Goal: Task Accomplishment & Management: Manage account settings

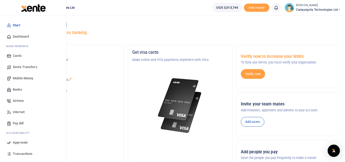
click at [28, 152] on span "Transactions" at bounding box center [23, 153] width 20 height 5
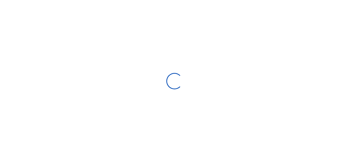
select select
type input "09/14/2025 - 10/13/2025"
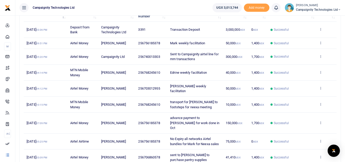
scroll to position [82, 0]
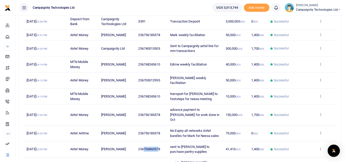
drag, startPoint x: 144, startPoint y: 139, endPoint x: 159, endPoint y: 139, distance: 15.3
click at [159, 147] on span "256706860578" at bounding box center [149, 149] width 22 height 4
drag, startPoint x: 162, startPoint y: 139, endPoint x: 143, endPoint y: 139, distance: 18.4
click at [143, 141] on td "256706860578" at bounding box center [151, 149] width 32 height 16
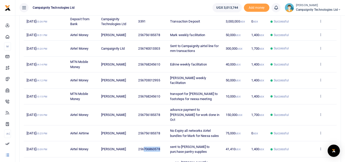
copy span "706860578"
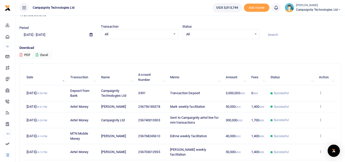
scroll to position [2, 0]
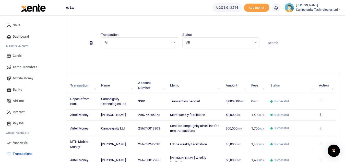
click at [26, 80] on span "Mobile Money" at bounding box center [23, 78] width 20 height 5
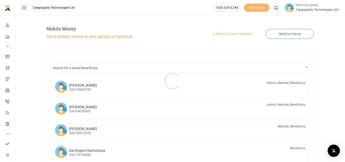
click at [230, 33] on div at bounding box center [172, 81] width 345 height 162
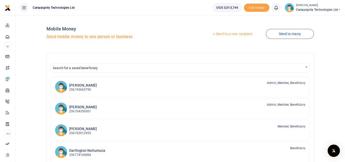
click at [230, 33] on link "Send to a new recipient" at bounding box center [232, 33] width 67 height 9
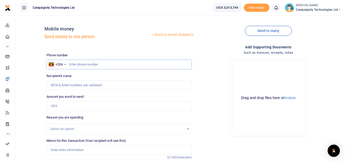
click at [102, 66] on input "text" at bounding box center [118, 65] width 145 height 10
paste input "706860578"
type input "706860578"
click at [67, 105] on input "Amount you want to send" at bounding box center [118, 106] width 145 height 10
type input "100,000"
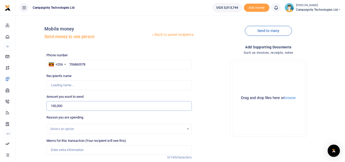
type input "[PERSON_NAME]"
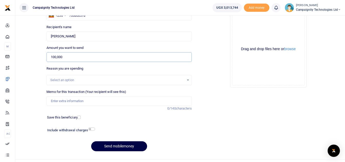
scroll to position [60, 0]
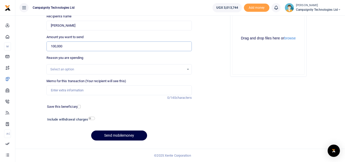
type input "100,000"
click at [84, 93] on input "Memo for this transaction (Your recipient will see this)" at bounding box center [118, 90] width 145 height 10
click at [114, 90] on input "sent to Sharon to purchase staff meals for 4 days" at bounding box center [118, 90] width 145 height 10
type input "sent to Sharon to purchase staff meals for 5 days"
click at [93, 117] on input "checkbox" at bounding box center [91, 117] width 7 height 3
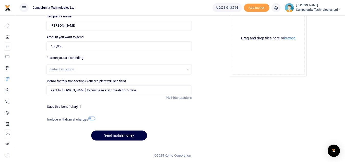
checkbox input "true"
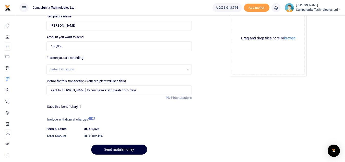
click at [123, 148] on button "Send mobilemoney" at bounding box center [119, 149] width 56 height 10
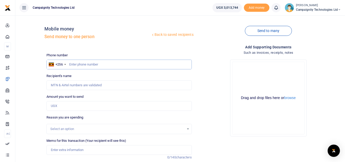
click at [92, 65] on input "text" at bounding box center [118, 65] width 145 height 10
paste input "706860578"
type input "706860578"
click at [60, 105] on input "Amount you want to send" at bounding box center [118, 106] width 145 height 10
type input "50,000"
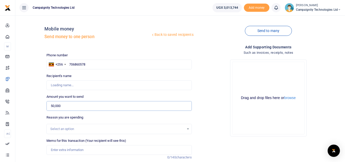
type input "[PERSON_NAME]"
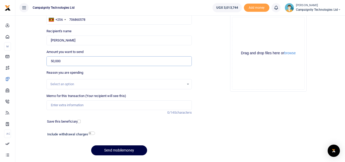
scroll to position [60, 0]
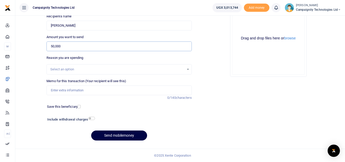
type input "50,000"
click at [109, 91] on input "Memo for this transaction (Your recipient will see this)" at bounding box center [118, 90] width 145 height 10
type input "Paid to Sharon for Work done in Sept"
click at [124, 135] on button "Send mobilemoney" at bounding box center [119, 135] width 56 height 10
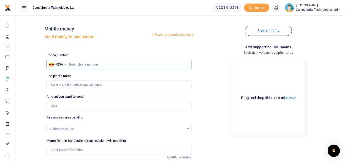
click at [136, 62] on input "text" at bounding box center [118, 65] width 145 height 10
type input "1"
paste input "706860578"
type input "706860578"
click at [76, 105] on input "Amount you want to send" at bounding box center [118, 106] width 145 height 10
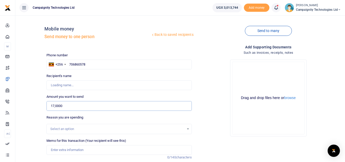
type input "170,000"
type input "Moses Lubinga"
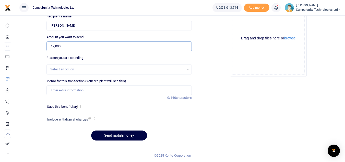
type input "17,000"
click at [90, 120] on input "checkbox" at bounding box center [91, 117] width 7 height 3
checkbox input "true"
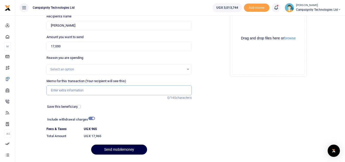
click at [82, 94] on input "Memo for this transaction (Your recipient will see this)" at bounding box center [118, 90] width 145 height 10
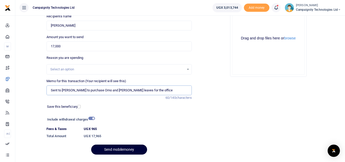
type input "Sent to Sharon to purchase Omo and Tea leaves for the office"
click at [124, 149] on button "Send mobilemoney" at bounding box center [119, 149] width 56 height 10
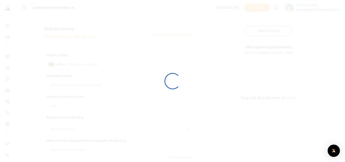
scroll to position [60, 0]
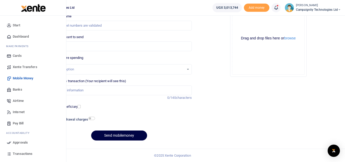
click at [21, 144] on span "Approvals" at bounding box center [20, 142] width 15 height 5
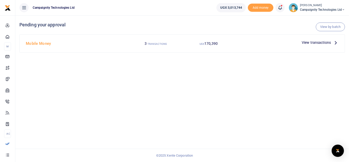
click at [319, 43] on span "View transactions" at bounding box center [316, 43] width 29 height 6
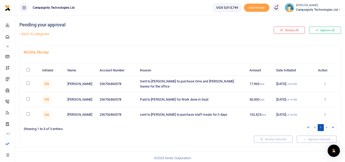
click at [325, 98] on icon at bounding box center [324, 99] width 3 height 4
click at [302, 116] on link "Decline" at bounding box center [306, 118] width 40 height 7
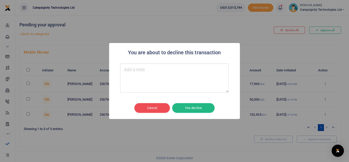
click at [182, 75] on textarea "Type your message here" at bounding box center [174, 77] width 108 height 29
click at [138, 71] on textarea "to start in Oct" at bounding box center [174, 77] width 108 height 29
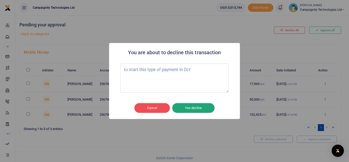
type textarea "to start this type of payment in Oct"
click at [191, 105] on button "Yes decline" at bounding box center [193, 108] width 42 height 10
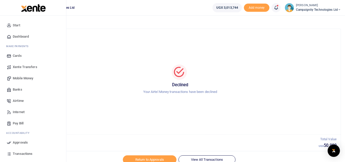
click at [18, 143] on span "Approvals" at bounding box center [20, 142] width 15 height 5
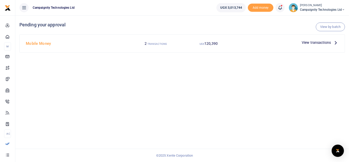
click at [316, 45] on span "View transactions" at bounding box center [316, 43] width 29 height 6
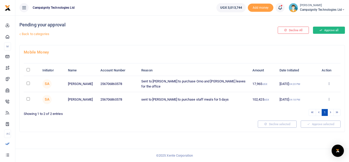
click at [328, 31] on button "Approve all" at bounding box center [329, 30] width 32 height 7
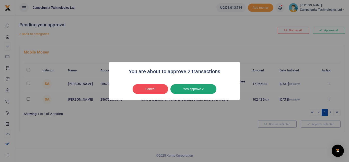
click at [202, 88] on button "Yes approve 2" at bounding box center [193, 89] width 46 height 10
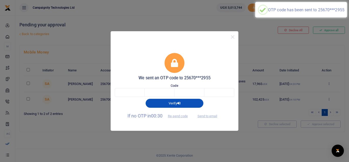
click at [136, 88] on div "Code" at bounding box center [175, 90] width 120 height 14
click at [135, 88] on input "text" at bounding box center [130, 92] width 30 height 9
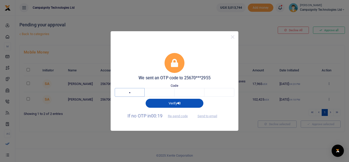
type input "5"
type input "0"
type input "8"
type input "2"
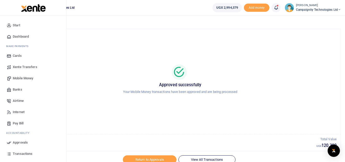
click at [24, 154] on span "Transactions" at bounding box center [23, 153] width 20 height 5
